Goal: Task Accomplishment & Management: Manage account settings

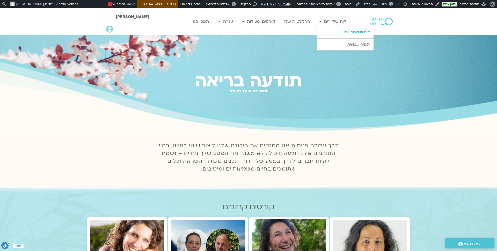
click at [350, 33] on link "לוח שידורים יומי" at bounding box center [344, 32] width 57 height 12
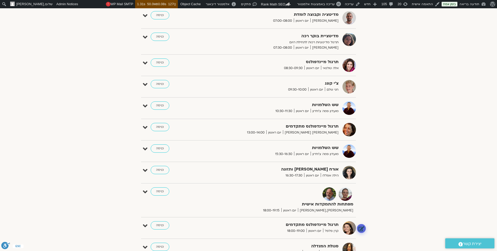
scroll to position [119, 0]
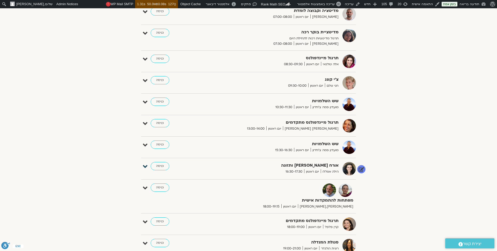
click at [145, 165] on icon at bounding box center [145, 166] width 5 height 7
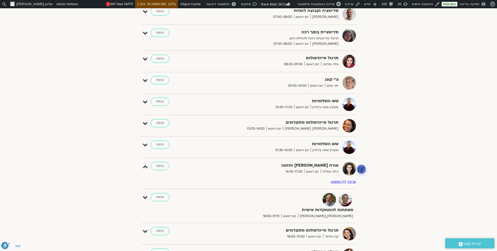
click at [360, 167] on link at bounding box center [361, 169] width 9 height 9
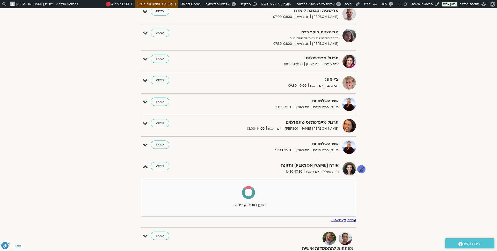
select select
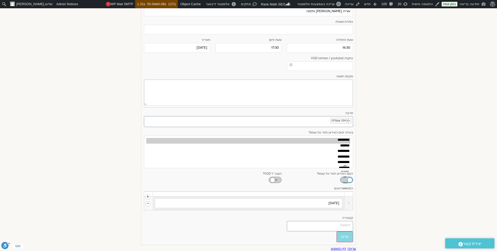
scroll to position [308, 0]
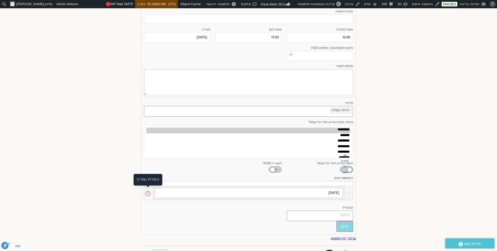
click at [149, 191] on link at bounding box center [147, 193] width 5 height 5
click at [142, 180] on link "הסר" at bounding box center [141, 179] width 8 height 6
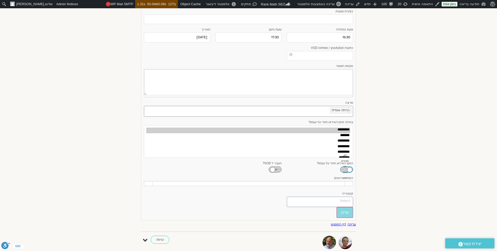
click at [345, 181] on th at bounding box center [348, 183] width 9 height 5
click at [336, 181] on th at bounding box center [249, 183] width 192 height 5
drag, startPoint x: 357, startPoint y: 167, endPoint x: 357, endPoint y: 175, distance: 8.0
click at [357, 175] on div "הצג רק הרצאות להם יש לי גישה ספטמבר 21 - ספטמבר 27 השבוע להציג אירועים שפתוחים …" at bounding box center [248, 61] width 290 height 631
click at [348, 177] on div "הסתר אירועים 1 Add Row" at bounding box center [248, 182] width 209 height 12
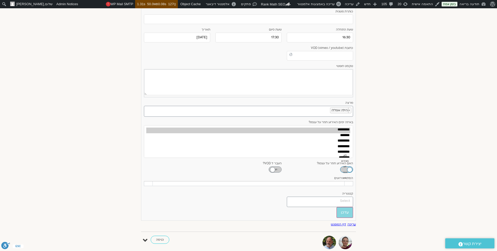
click at [348, 181] on th at bounding box center [348, 183] width 9 height 5
click at [347, 176] on label "הסתר אירועים" at bounding box center [248, 177] width 209 height 3
click at [338, 173] on div "**********" at bounding box center [248, 99] width 209 height 216
click at [274, 184] on div "הסתר אירועים 1 Add Row" at bounding box center [248, 182] width 209 height 12
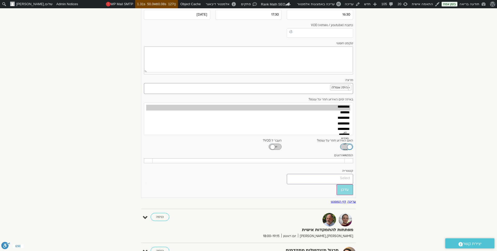
scroll to position [349, 0]
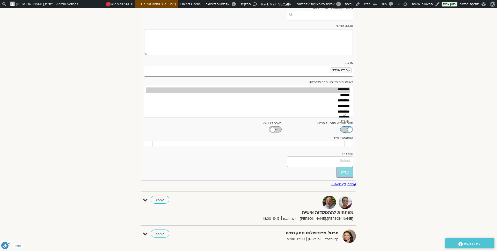
click at [350, 182] on link "עריכה" at bounding box center [351, 184] width 9 height 4
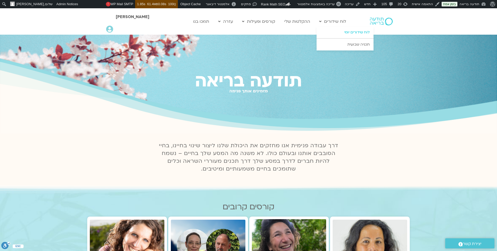
click at [348, 32] on link "לוח שידורים יומי" at bounding box center [344, 32] width 57 height 12
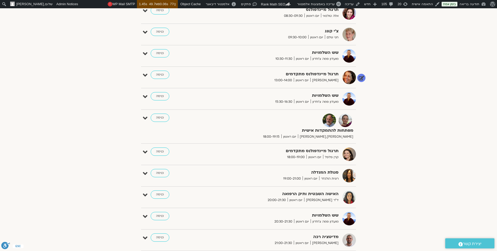
scroll to position [168, 0]
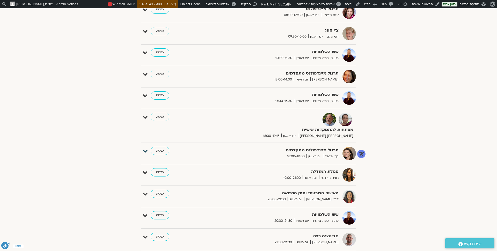
click at [146, 149] on icon at bounding box center [145, 151] width 5 height 7
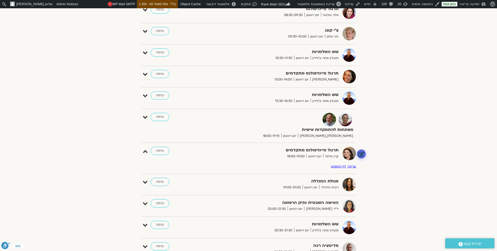
click at [363, 151] on link at bounding box center [361, 153] width 9 height 9
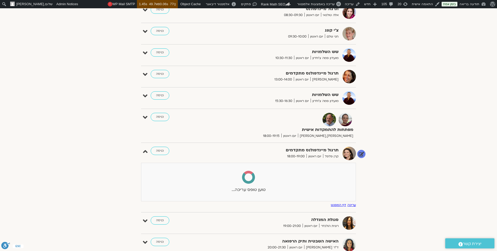
select select
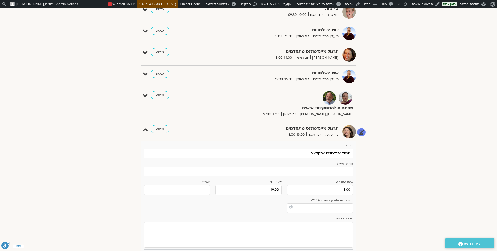
scroll to position [193, 0]
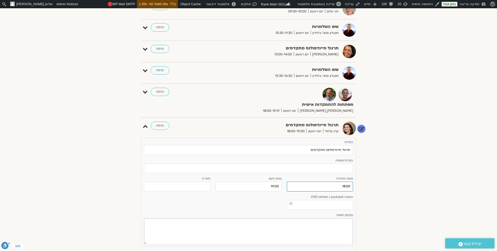
click at [321, 183] on input "18:00" at bounding box center [320, 187] width 66 height 10
select select "**"
click at [332, 204] on select "** ** ** ** ** ** ** ** ** ** ** ** ** ** ** ** ** ** ** ** ** ** ** **" at bounding box center [332, 203] width 17 height 9
type input "17:00"
select select "**"
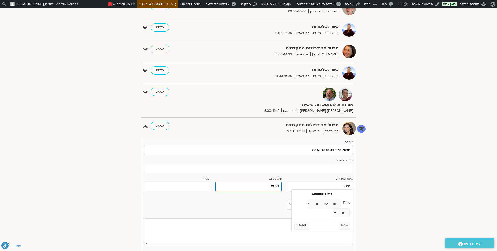
click at [276, 184] on input "19:00" at bounding box center [248, 187] width 66 height 10
select select "**"
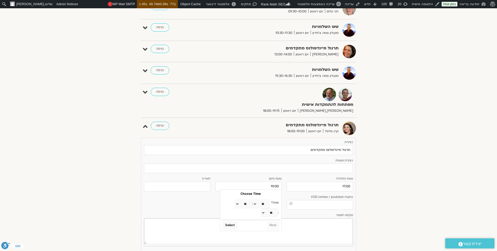
click at [260, 202] on select "** ** ** ** ** ** ** ** ** ** ** ** ** ** ** ** ** ** ** ** ** ** ** **" at bounding box center [261, 203] width 17 height 9
type input "18:00"
select select "**"
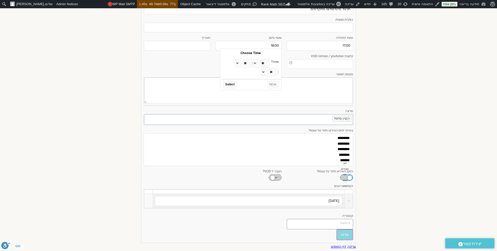
scroll to position [339, 0]
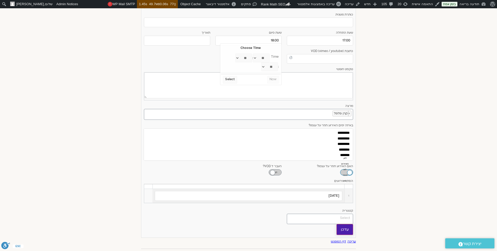
click at [342, 224] on input "עדכן" at bounding box center [344, 229] width 17 height 11
type input "עדכן"
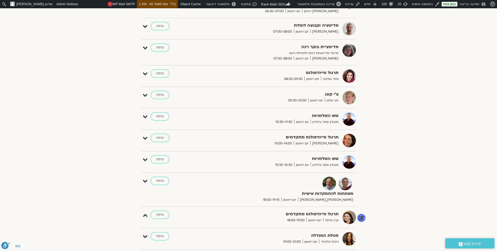
scroll to position [111, 0]
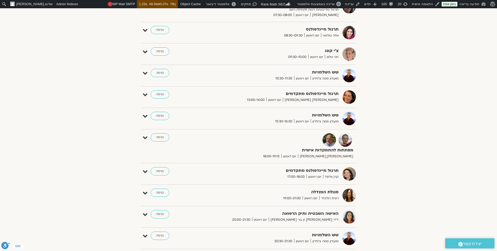
scroll to position [148, 0]
click at [363, 118] on link at bounding box center [361, 118] width 9 height 9
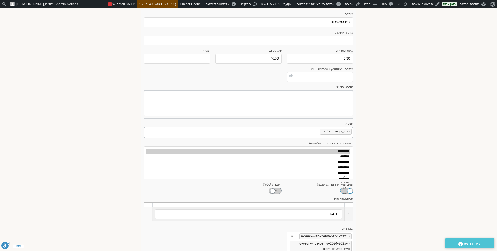
scroll to position [283, 0]
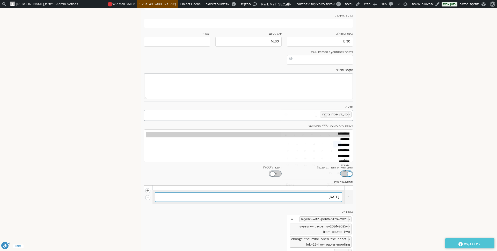
click at [328, 194] on input "[DATE]" at bounding box center [248, 197] width 187 height 10
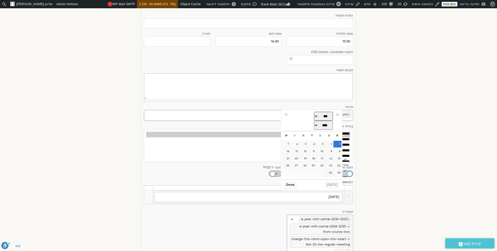
click at [315, 115] on select "*** *** *** *** *** *** *** *** *** *** *** ***" at bounding box center [323, 116] width 19 height 9
click at [338, 165] on link "21" at bounding box center [337, 165] width 8 height 7
type input "[DATE]"
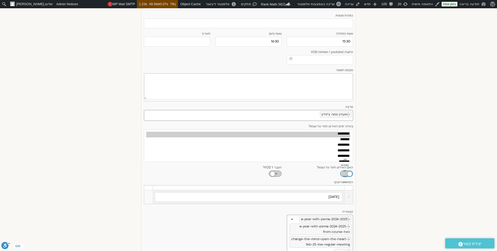
click at [347, 185] on th at bounding box center [348, 187] width 9 height 5
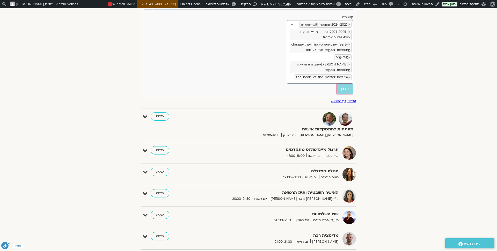
scroll to position [476, 0]
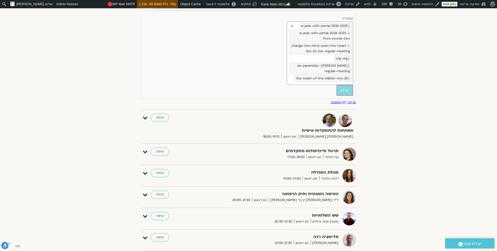
click at [335, 100] on link "דף המפגש" at bounding box center [338, 102] width 15 height 4
